Goal: Find specific page/section: Find specific page/section

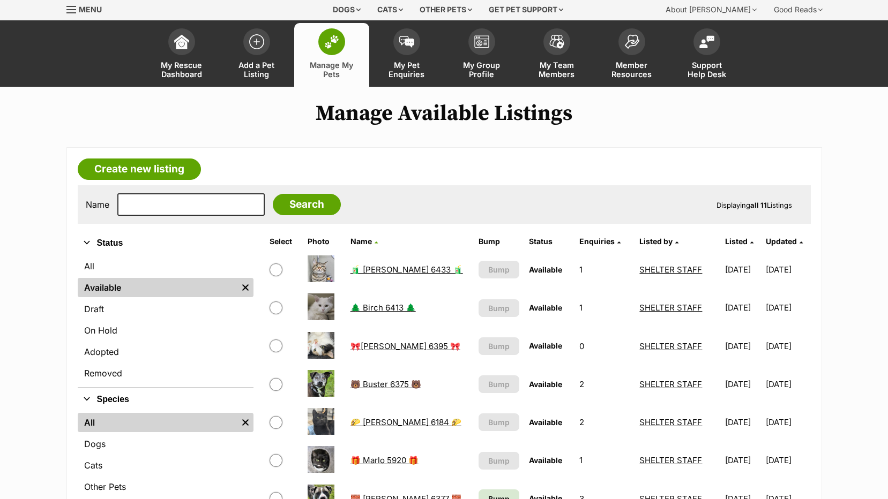
scroll to position [54, 0]
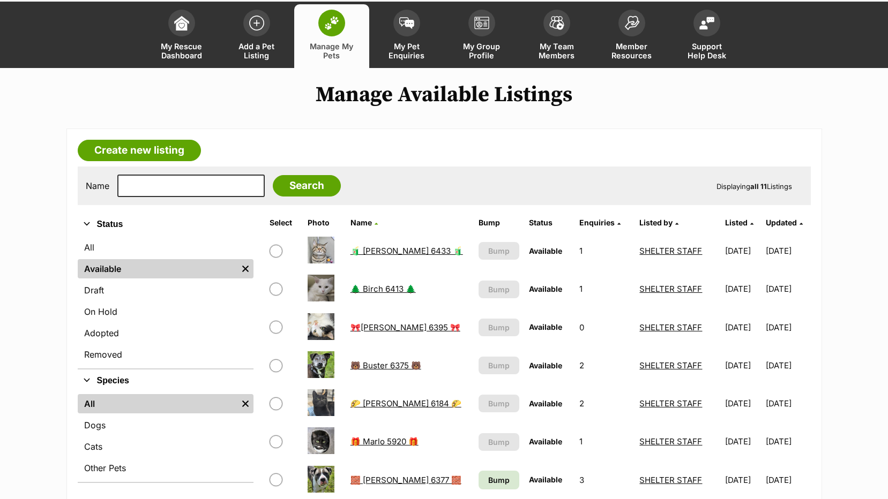
click at [386, 289] on link "🌲 Birch 6413 🌲" at bounding box center [382, 289] width 65 height 10
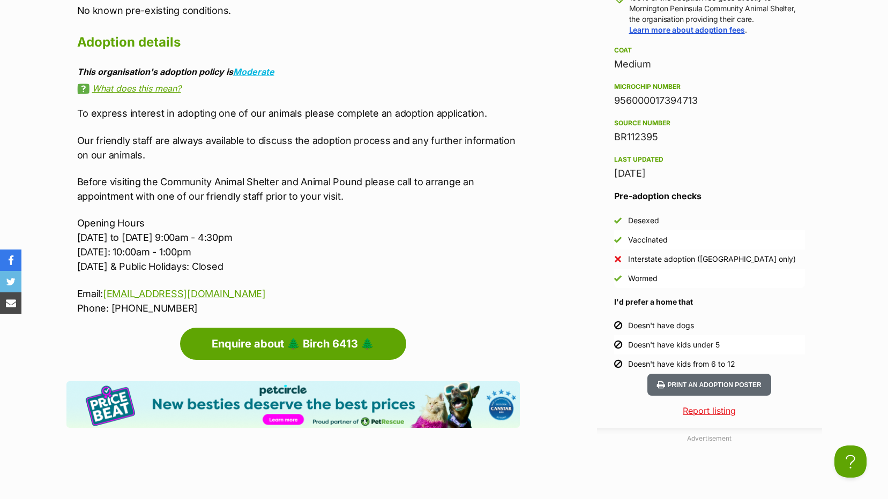
scroll to position [1179, 0]
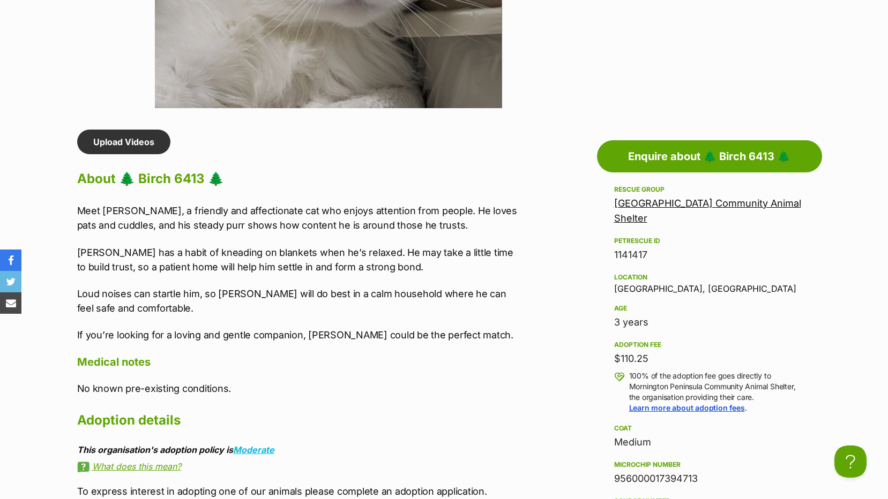
click at [519, 199] on div "Upload Videos About 🌲 Birch 6413 🌲 Meet [PERSON_NAME], a friendly and affection…" at bounding box center [298, 412] width 443 height 564
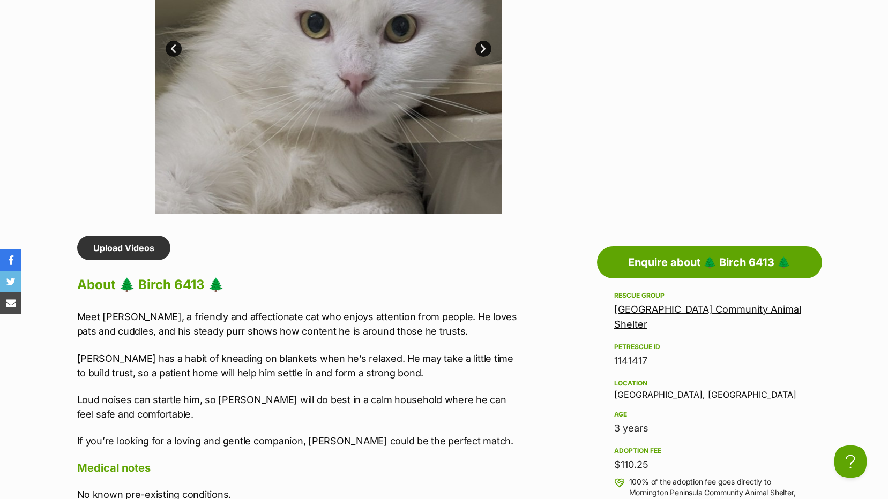
scroll to position [697, 0]
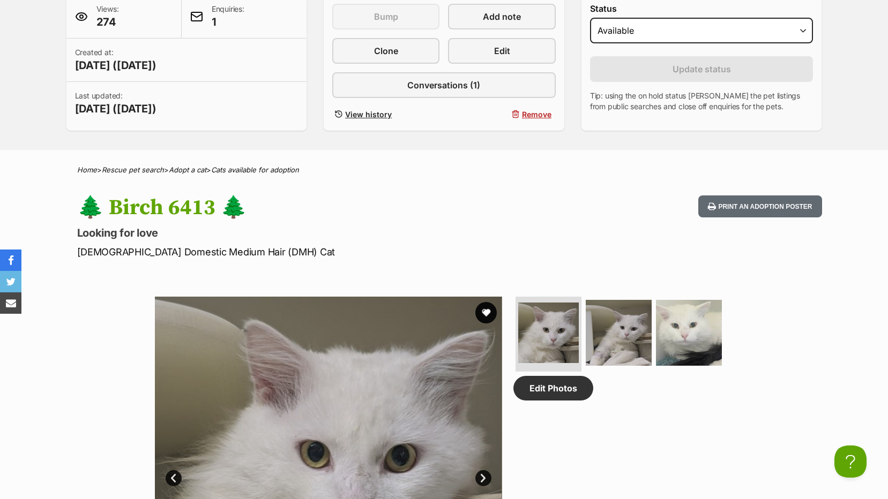
scroll to position [0, 0]
